Goal: Task Accomplishment & Management: Manage account settings

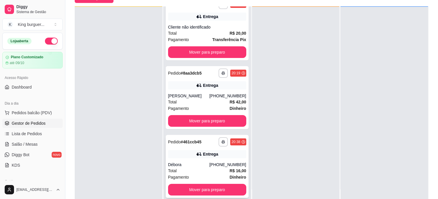
scroll to position [89, 0]
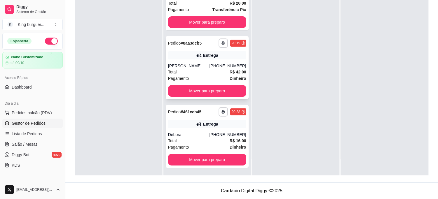
click at [215, 59] on div "**********" at bounding box center [207, 67] width 83 height 63
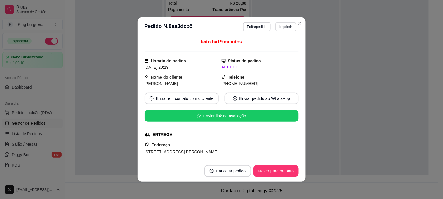
click at [278, 29] on button "Imprimir" at bounding box center [285, 26] width 21 height 9
click at [278, 51] on button "IMPRESSORA" at bounding box center [273, 47] width 41 height 9
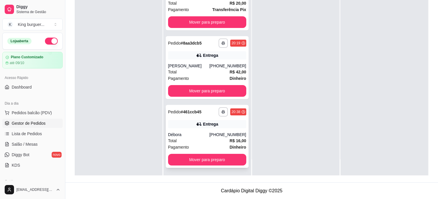
click at [221, 129] on div "**********" at bounding box center [207, 136] width 83 height 63
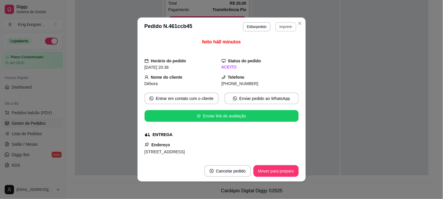
click at [285, 29] on button "Imprimir" at bounding box center [285, 26] width 21 height 9
click at [281, 46] on button "IMPRESSORA" at bounding box center [273, 47] width 42 height 9
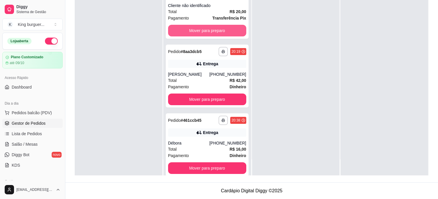
scroll to position [0, 0]
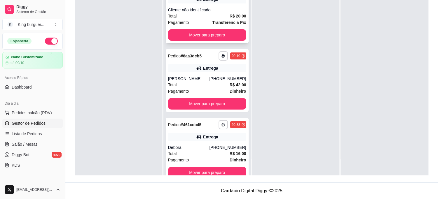
click at [227, 36] on button "Mover para preparo" at bounding box center [207, 35] width 78 height 12
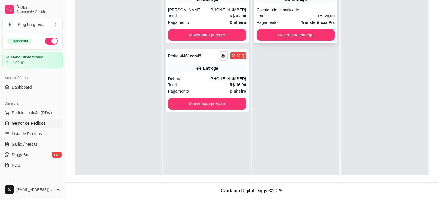
click at [309, 36] on button "Mover para entrega" at bounding box center [296, 35] width 78 height 12
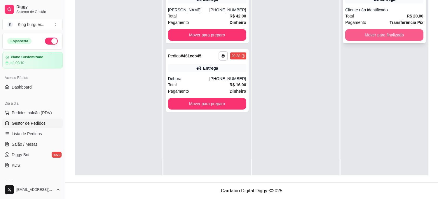
click at [356, 34] on button "Mover para finalizado" at bounding box center [384, 35] width 78 height 12
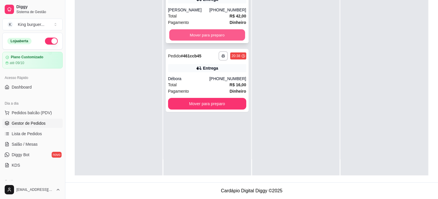
click at [219, 35] on button "Mover para preparo" at bounding box center [207, 34] width 76 height 11
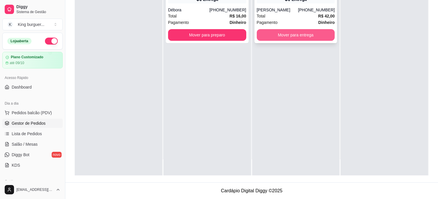
click at [292, 33] on button "Mover para entrega" at bounding box center [296, 35] width 78 height 12
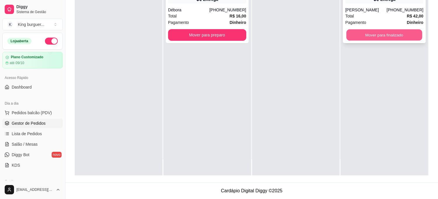
click at [353, 36] on button "Mover para finalizado" at bounding box center [385, 34] width 76 height 11
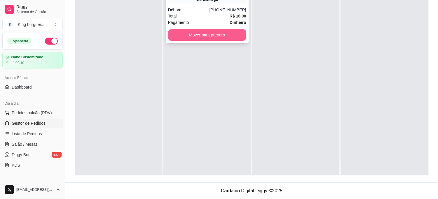
click at [205, 32] on button "Mover para preparo" at bounding box center [207, 35] width 78 height 12
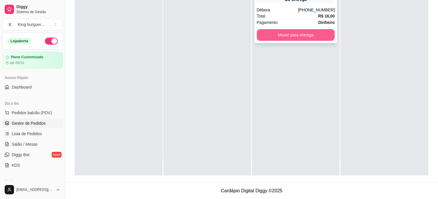
click at [281, 33] on button "Mover para entrega" at bounding box center [296, 35] width 78 height 12
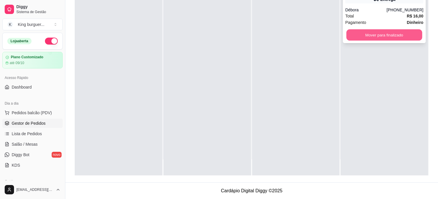
click at [357, 38] on button "Mover para finalizado" at bounding box center [385, 34] width 76 height 11
